Goal: Register for event/course

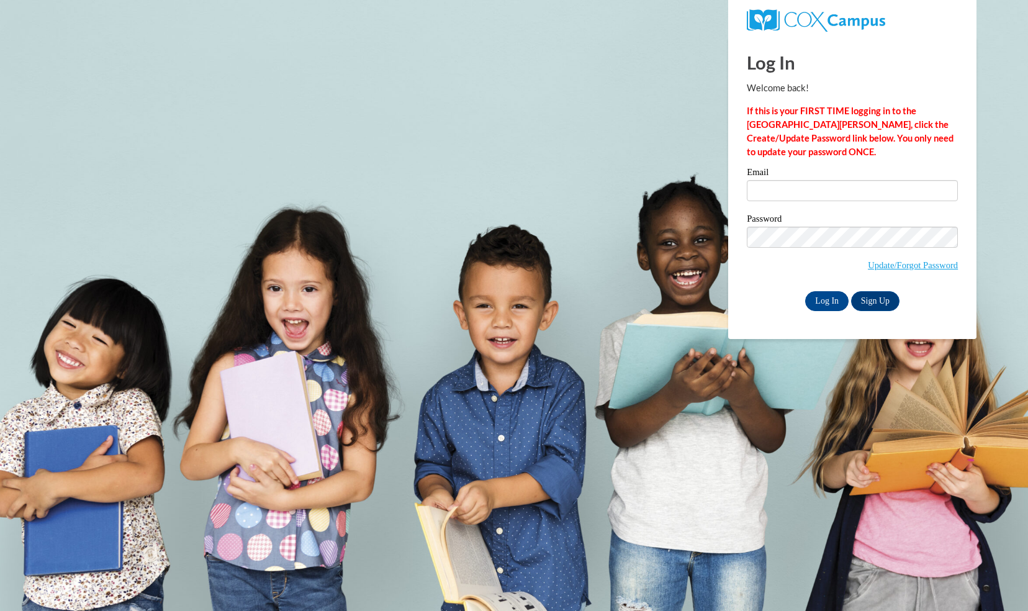
click at [771, 179] on label "Email" at bounding box center [852, 174] width 211 height 12
click at [771, 180] on input "Email" at bounding box center [852, 190] width 211 height 21
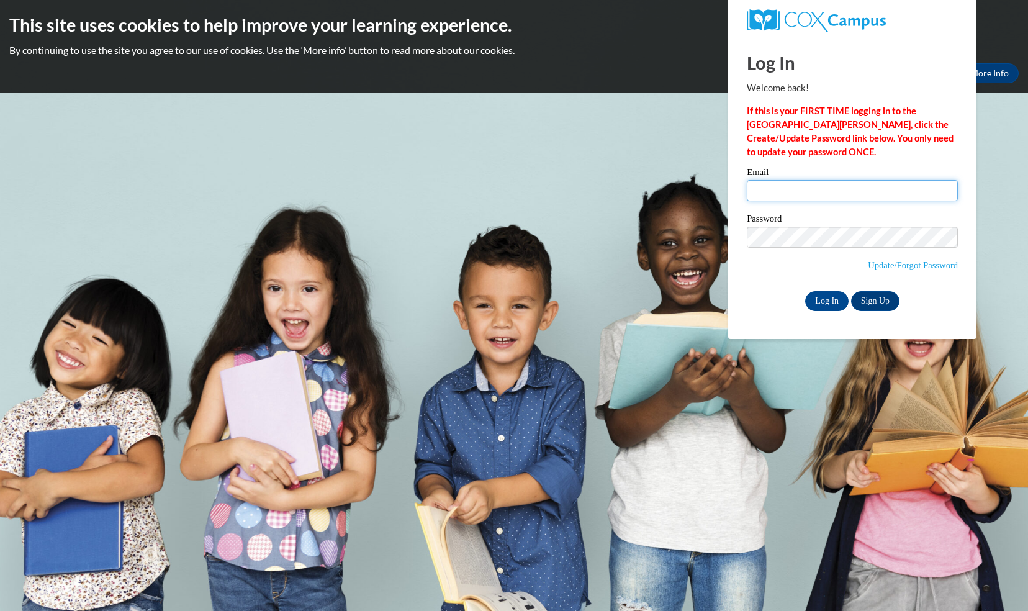
type input "hknafl@butler.edu"
click at [826, 297] on input "Log In" at bounding box center [826, 301] width 43 height 20
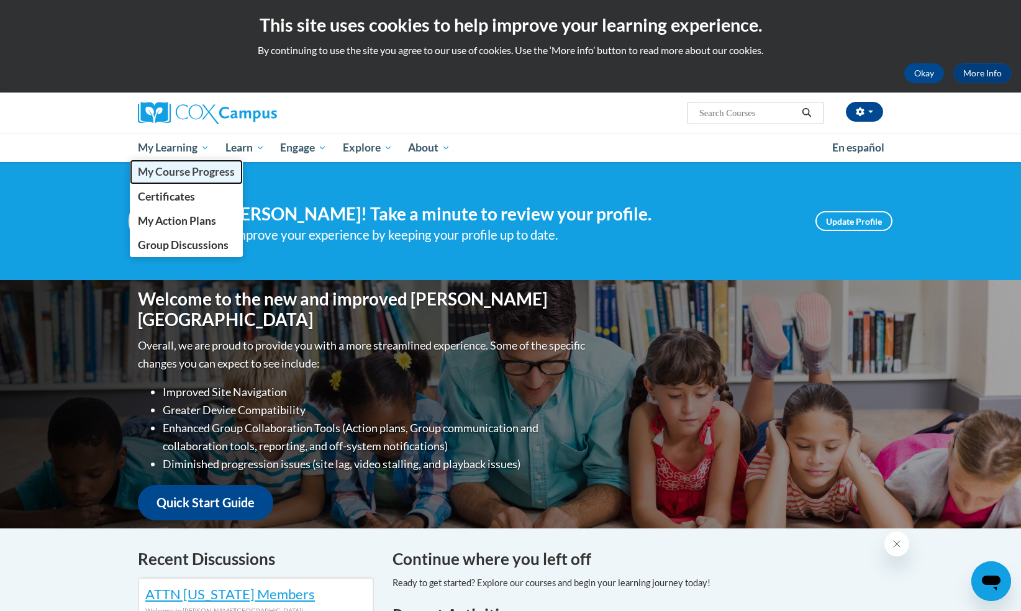
click at [174, 173] on span "My Course Progress" at bounding box center [186, 171] width 97 height 13
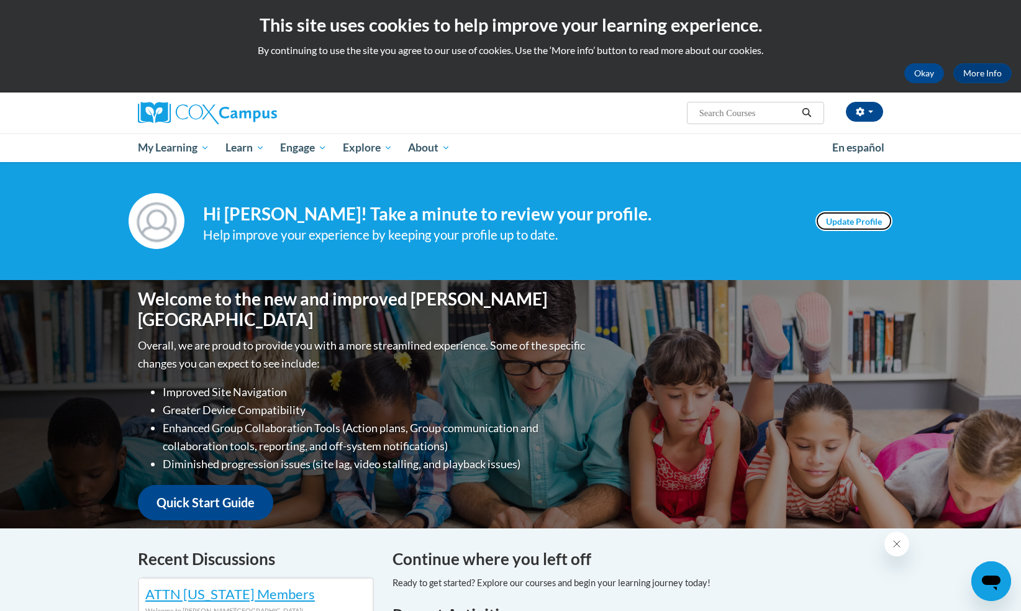
click at [877, 218] on link "Update Profile" at bounding box center [853, 221] width 77 height 20
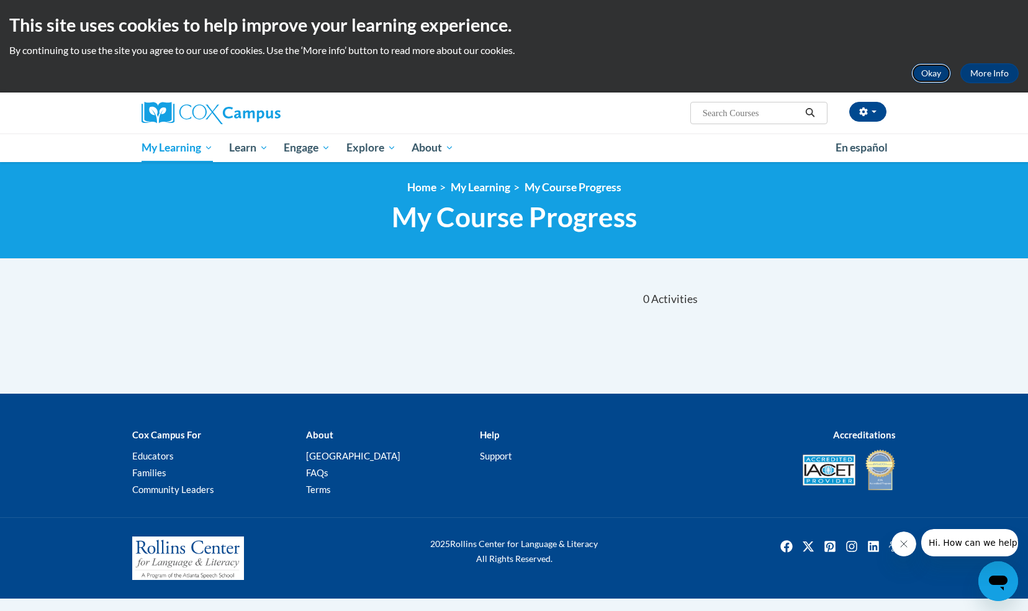
click at [928, 70] on button "Okay" at bounding box center [932, 73] width 40 height 20
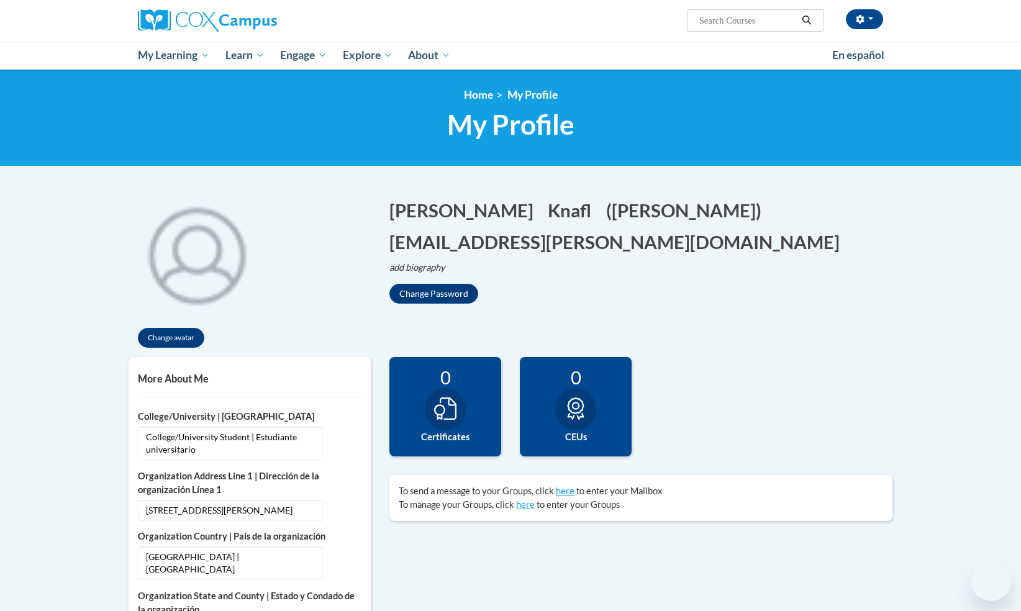
select select "MM/dd/yyyy"
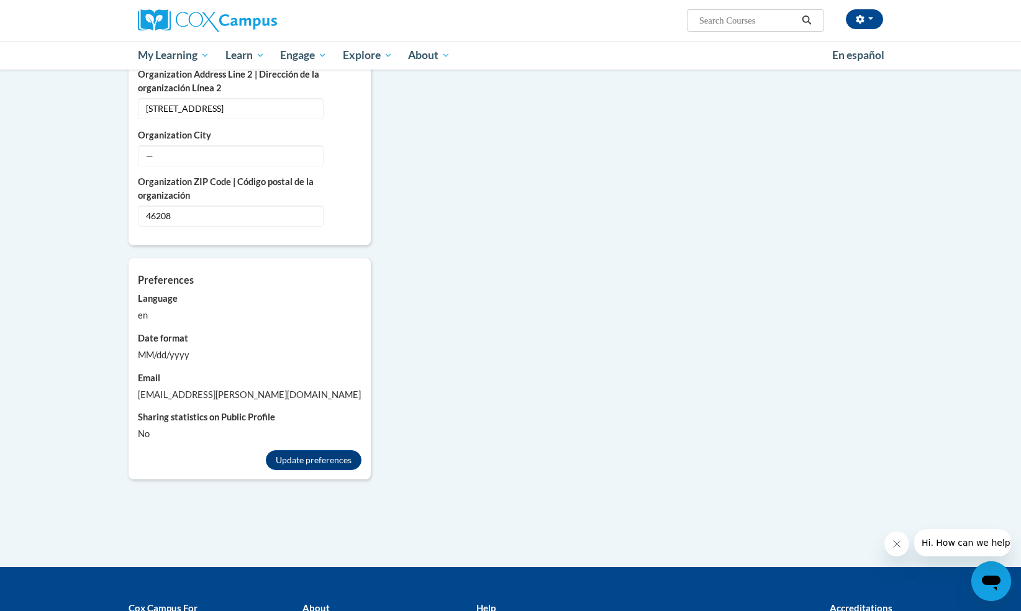
scroll to position [871, 0]
click at [324, 451] on button "Update preferences" at bounding box center [314, 461] width 96 height 20
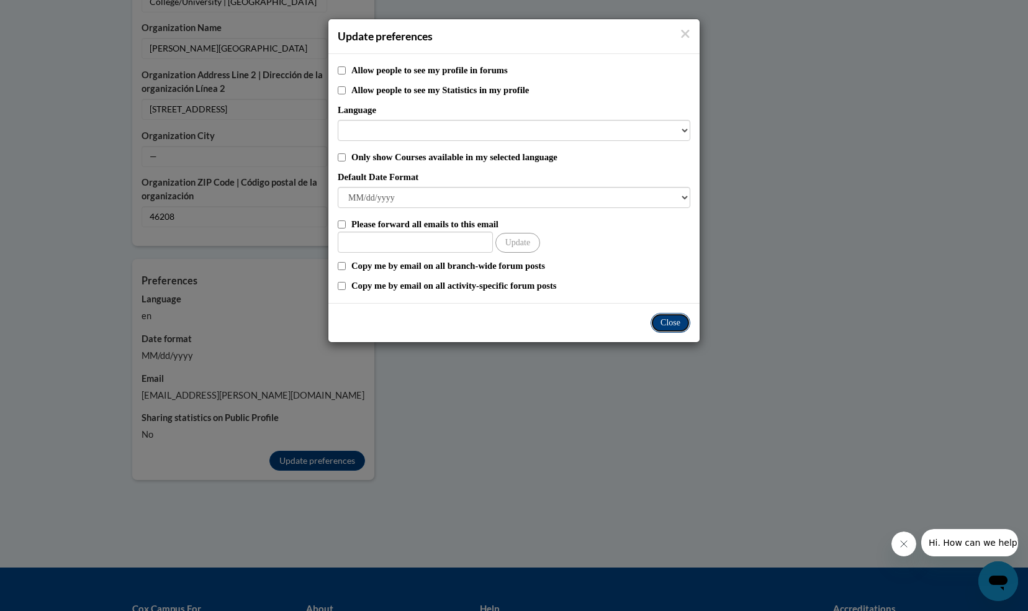
click at [671, 313] on button "Close" at bounding box center [671, 323] width 40 height 20
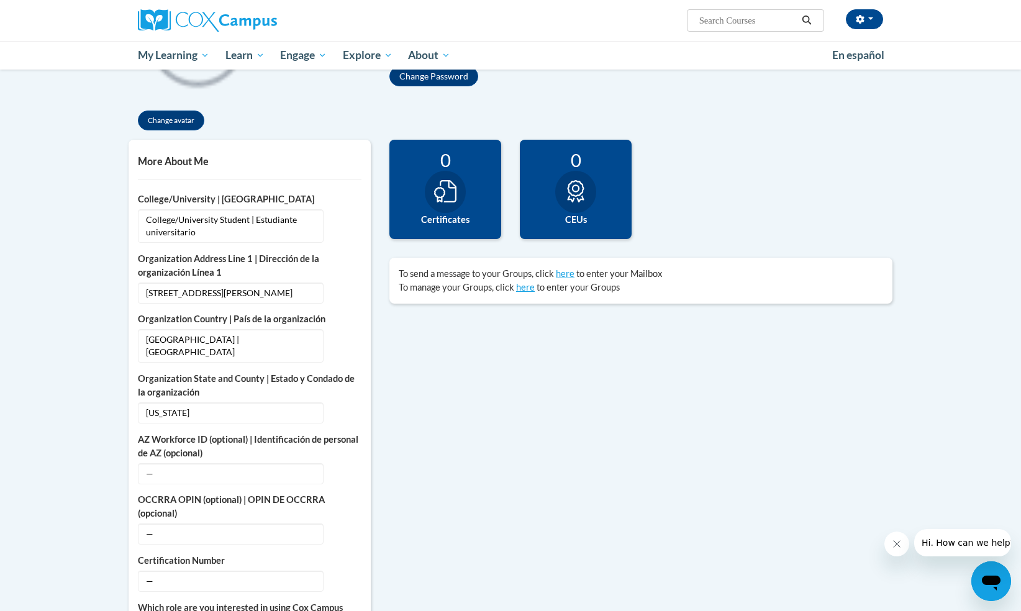
scroll to position [0, 0]
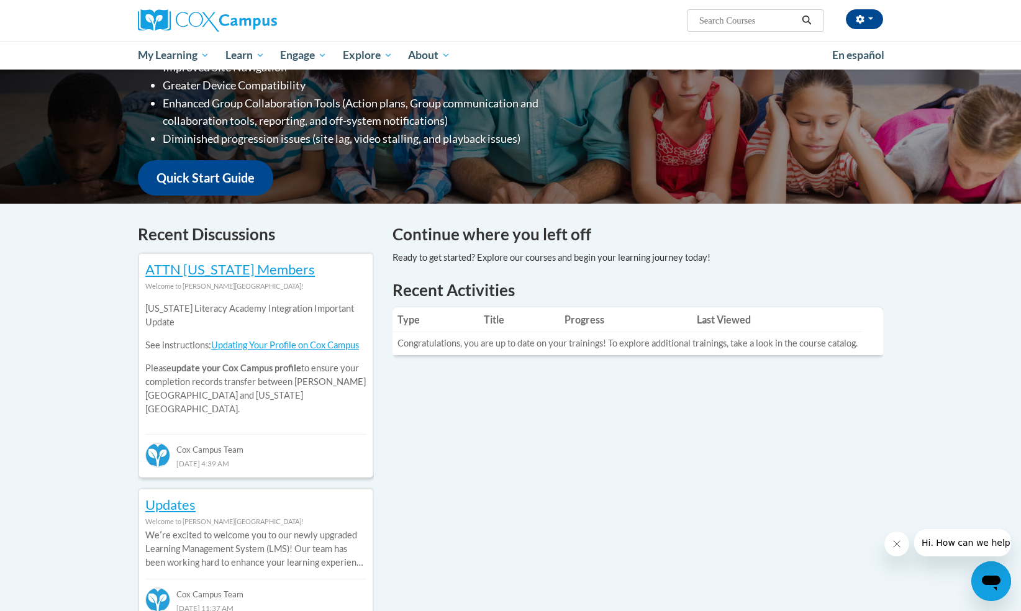
scroll to position [232, 0]
click at [94, 430] on div "Your profile Hi Hannah Knafl! Take a minute to review your profile. Help improv…" at bounding box center [510, 521] width 1021 height 1367
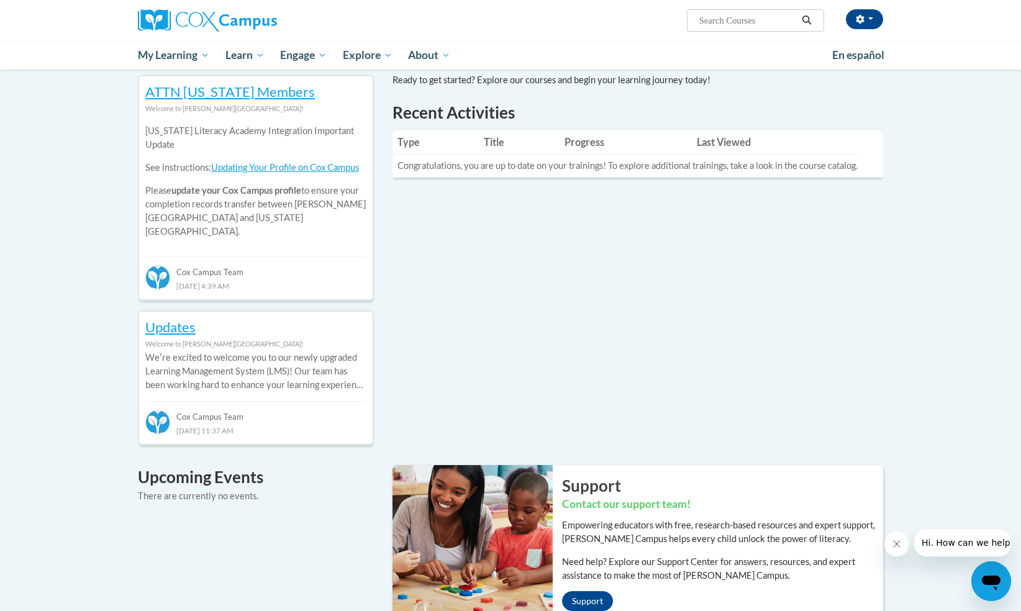
scroll to position [0, 0]
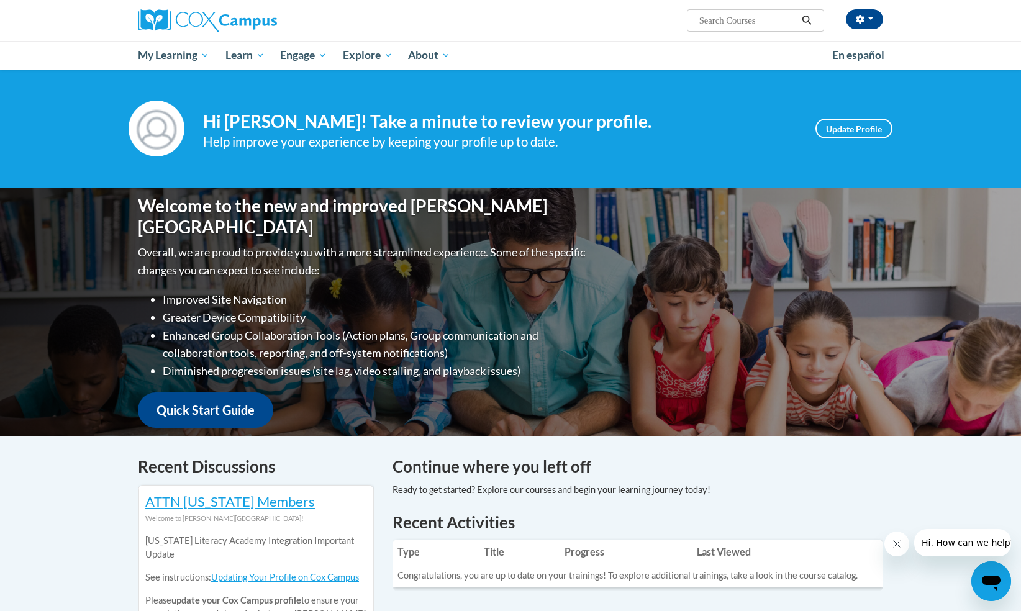
click at [779, 14] on input "Search..." at bounding box center [747, 20] width 99 height 15
type input "oral language is the foundation for literacy"
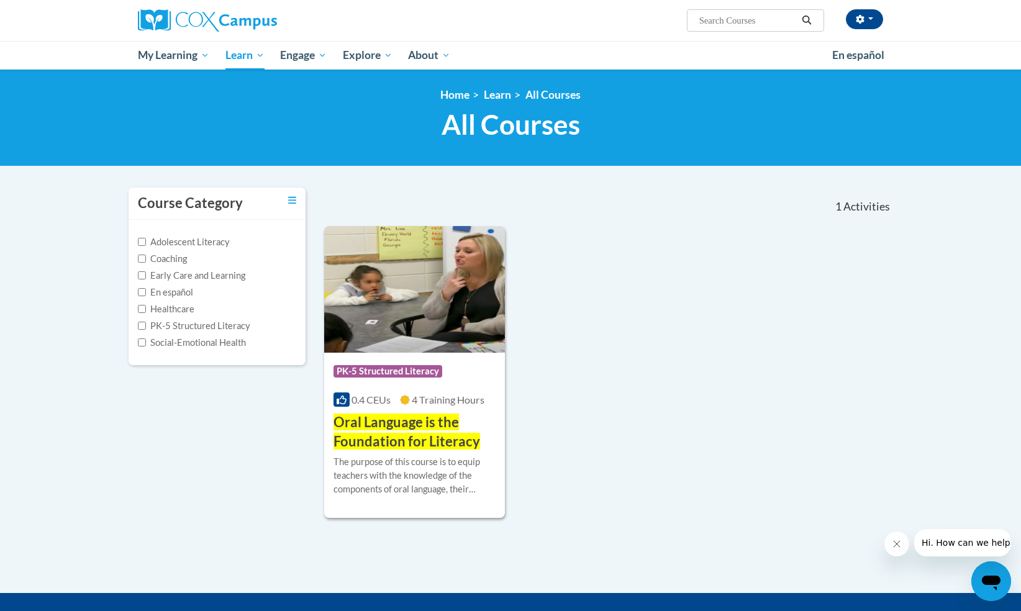
type input "oral language is the foundation for literacy"
click at [400, 433] on span "Oral Language is the Foundation for Literacy" at bounding box center [406, 432] width 147 height 36
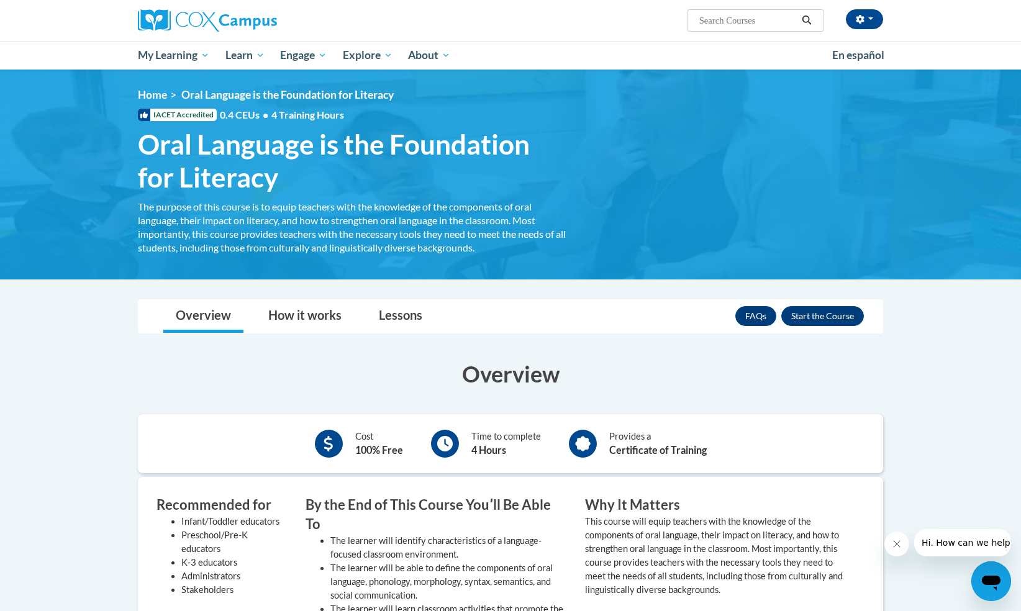
click at [820, 301] on div "FAQs Enroll" at bounding box center [799, 316] width 129 height 32
click at [820, 312] on button "Enroll" at bounding box center [822, 316] width 83 height 20
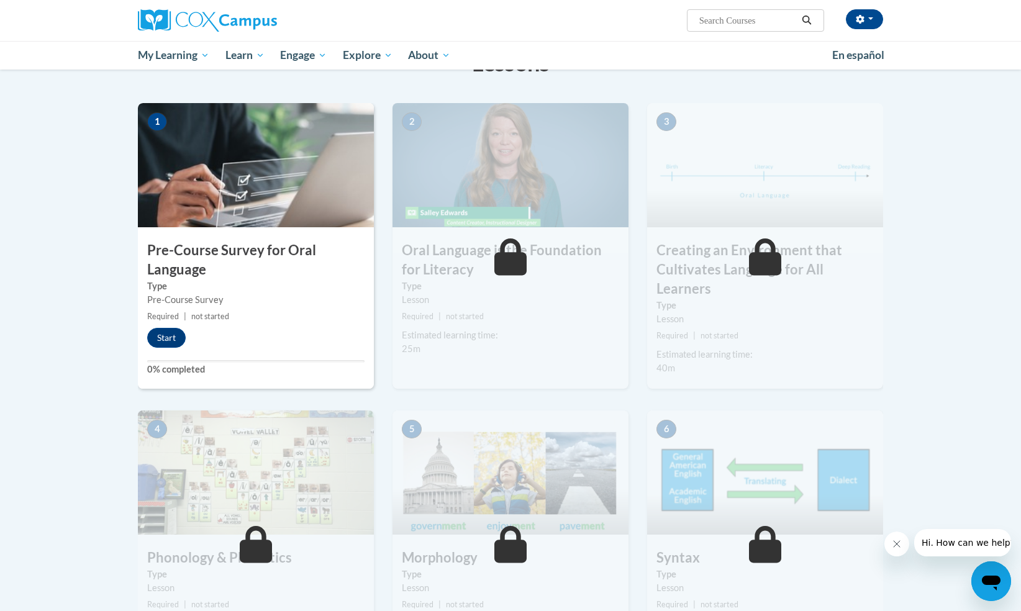
scroll to position [215, 0]
